Goal: Information Seeking & Learning: Learn about a topic

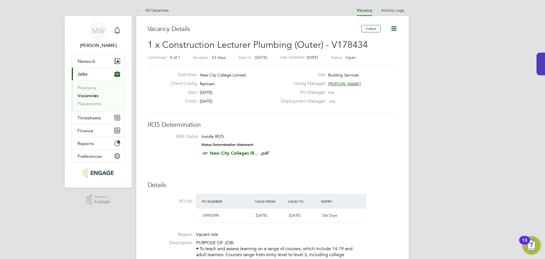
drag, startPoint x: 201, startPoint y: 101, endPoint x: 222, endPoint y: 106, distance: 21.3
click at [222, 106] on div "Finish 23 Oct 2025" at bounding box center [222, 102] width 112 height 9
click at [226, 105] on div "Finish 23 Oct 2025" at bounding box center [222, 102] width 112 height 9
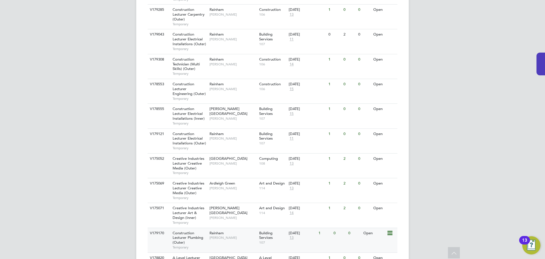
scroll to position [97, 0]
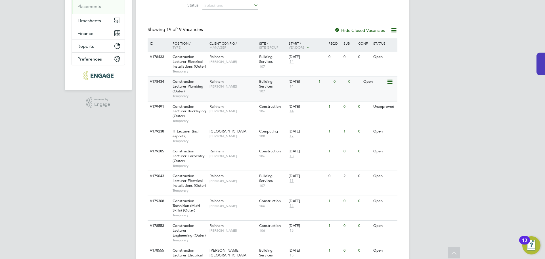
click at [187, 86] on span "Construction Lecturer Plumbing (Outer)" at bounding box center [188, 86] width 31 height 14
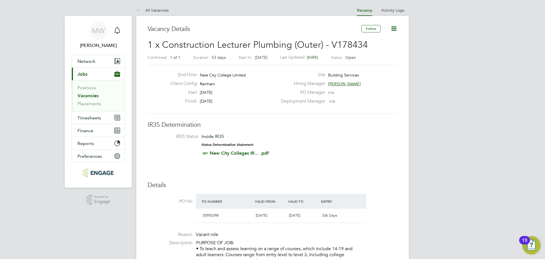
drag, startPoint x: 440, startPoint y: 92, endPoint x: 408, endPoint y: 23, distance: 75.7
click at [400, 9] on link "Activity Logs" at bounding box center [392, 10] width 23 height 5
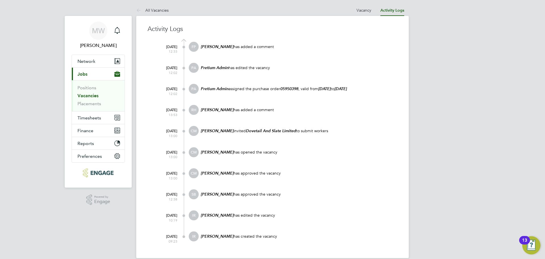
scroll to position [5, 0]
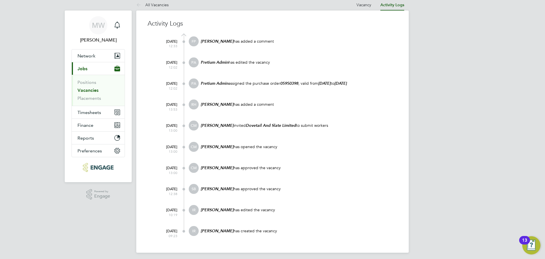
drag, startPoint x: 360, startPoint y: 5, endPoint x: 348, endPoint y: 9, distance: 12.5
click at [360, 5] on link "Vacancy" at bounding box center [364, 4] width 15 height 5
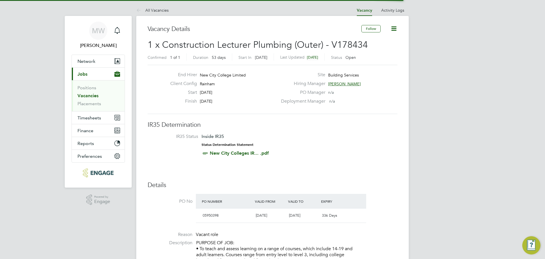
scroll to position [3, 3]
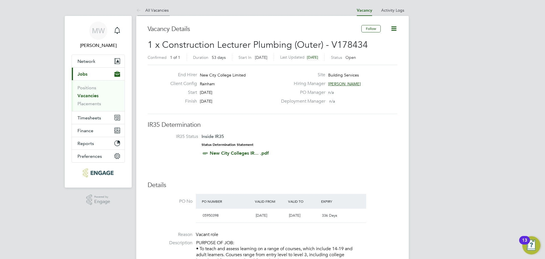
click at [152, 12] on link "All Vacancies" at bounding box center [152, 10] width 32 height 5
